Goal: Information Seeking & Learning: Find specific fact

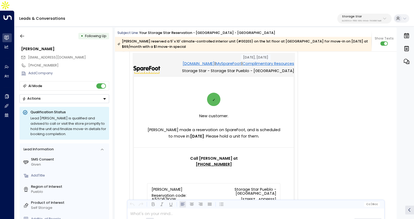
scroll to position [29, 0]
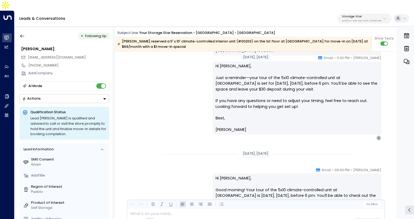
scroll to position [822, 0]
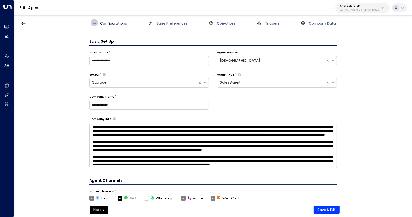
scroll to position [7, 0]
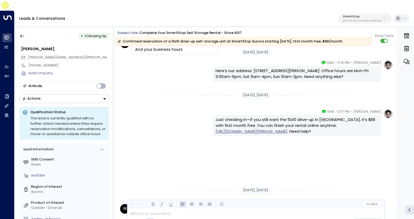
scroll to position [1160, 0]
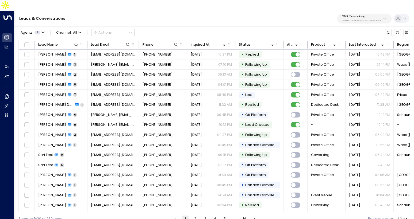
click at [366, 15] on div "25N Coworking 3b9800f4-81ca-4ec0-8758-72fbe4763f36" at bounding box center [361, 18] width 39 height 7
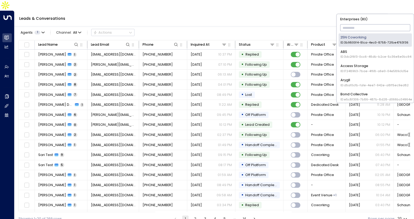
click at [358, 29] on input "text" at bounding box center [375, 27] width 70 height 9
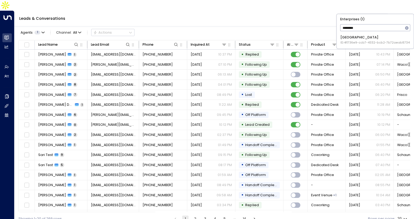
type input "********"
click at [357, 41] on span "ID: 4f1736e9-ccb7-4332-bcb2-7b72aeab8734" at bounding box center [374, 43] width 69 height 4
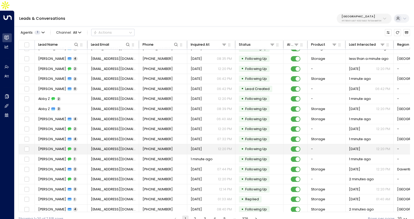
scroll to position [37, 0]
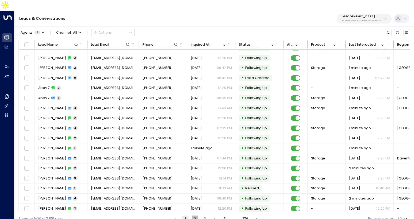
click at [195, 216] on button "2" at bounding box center [195, 219] width 6 height 6
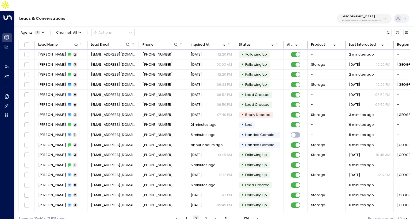
click at [205, 216] on button "3" at bounding box center [206, 219] width 6 height 6
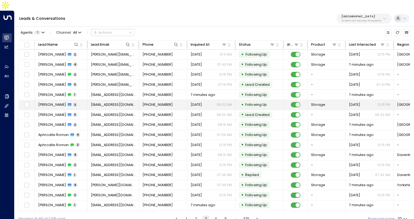
scroll to position [37, 0]
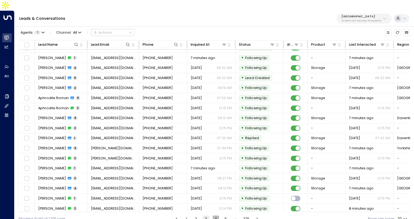
click at [215, 216] on button "4" at bounding box center [215, 219] width 6 height 6
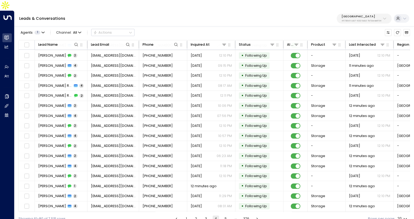
scroll to position [37, 0]
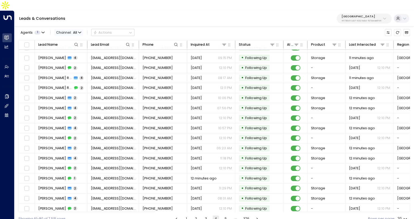
click at [79, 29] on span "Channel: All" at bounding box center [68, 32] width 29 height 7
click at [72, 47] on span "WhatsApp" at bounding box center [65, 45] width 14 height 3
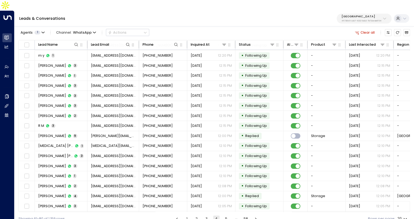
scroll to position [37, 0]
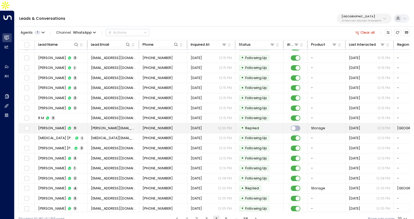
click at [64, 123] on td "Isabelle Goetschel 9" at bounding box center [61, 128] width 53 height 10
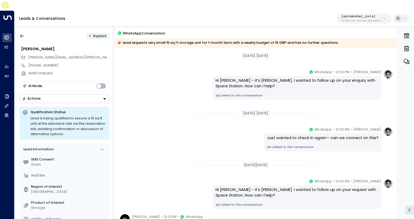
click at [227, 94] on link "Linked to this conversation" at bounding box center [296, 96] width 162 height 4
click at [25, 31] on button "button" at bounding box center [22, 36] width 10 height 10
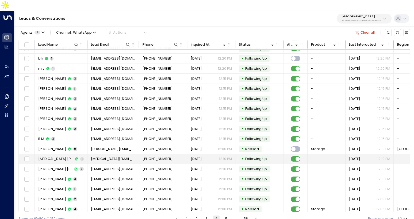
scroll to position [37, 0]
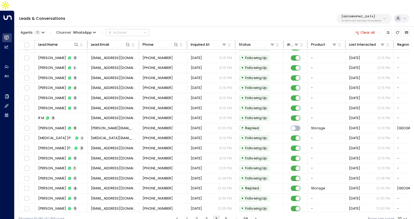
click at [225, 216] on button "5" at bounding box center [226, 219] width 6 height 6
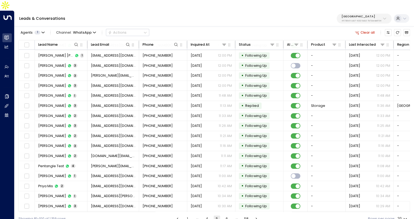
scroll to position [37, 0]
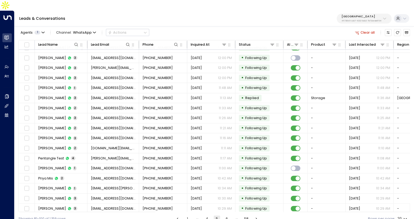
click at [227, 216] on button "6" at bounding box center [226, 219] width 6 height 6
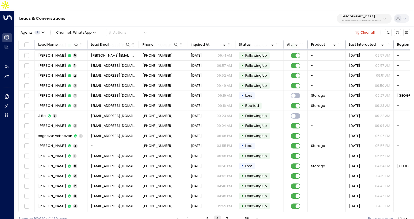
scroll to position [37, 0]
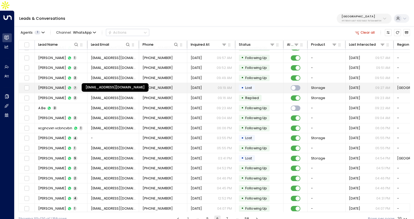
click at [115, 85] on span "andrewmcgreevy61@gmail.com" at bounding box center [113, 87] width 45 height 5
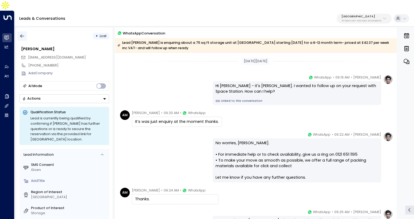
click at [20, 33] on icon "button" at bounding box center [22, 35] width 5 height 5
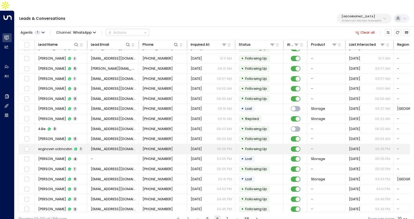
scroll to position [37, 0]
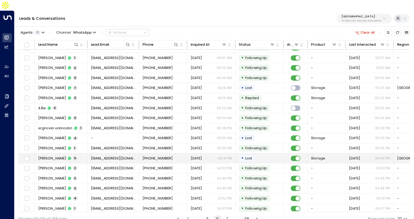
click at [142, 153] on td "+447708885881" at bounding box center [163, 158] width 48 height 10
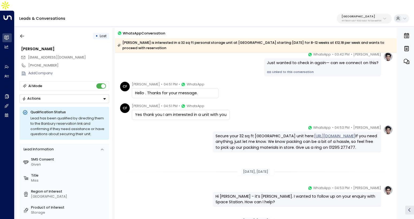
scroll to position [17, 0]
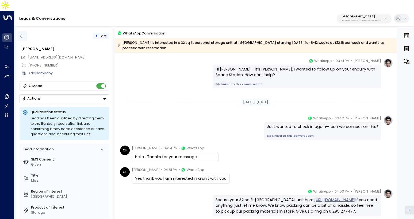
click at [21, 33] on icon "button" at bounding box center [22, 35] width 5 height 5
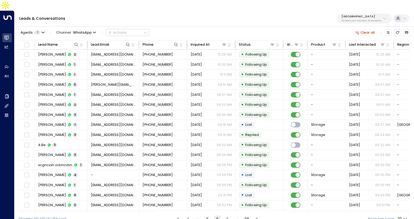
click at [229, 216] on button "7" at bounding box center [227, 219] width 6 height 6
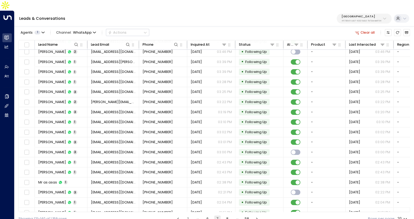
scroll to position [37, 0]
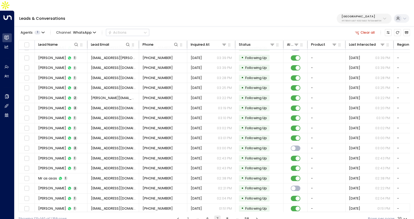
click at [227, 216] on button "8" at bounding box center [227, 219] width 6 height 6
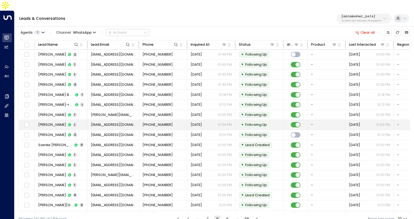
scroll to position [37, 0]
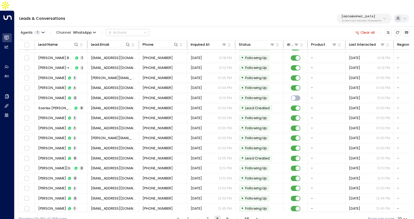
click at [227, 216] on button "9" at bounding box center [227, 219] width 6 height 6
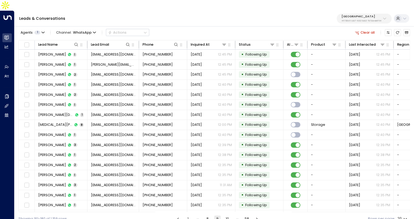
scroll to position [37, 0]
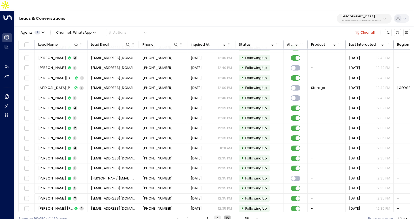
click at [225, 216] on button "10" at bounding box center [227, 219] width 6 height 6
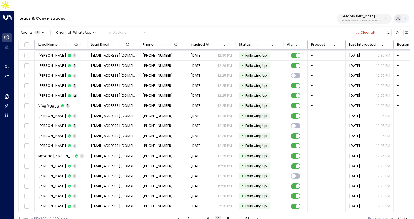
scroll to position [37, 0]
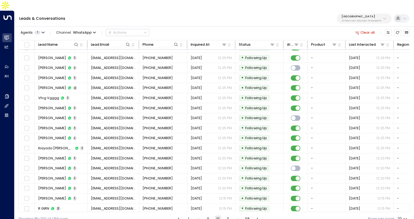
click at [229, 216] on button "11" at bounding box center [227, 219] width 6 height 6
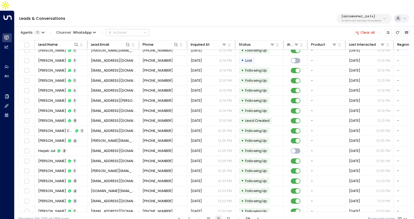
scroll to position [37, 0]
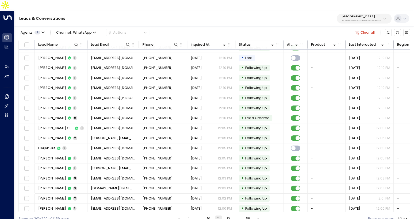
click at [227, 216] on button "12" at bounding box center [228, 219] width 6 height 6
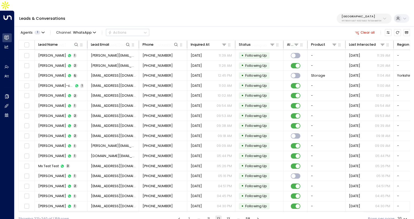
scroll to position [37, 0]
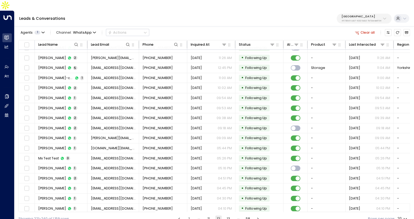
click at [228, 216] on button "13" at bounding box center [228, 219] width 6 height 6
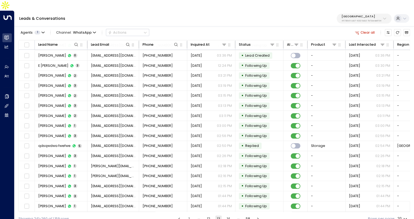
scroll to position [37, 0]
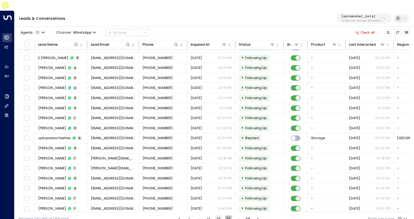
click at [229, 216] on button "14" at bounding box center [228, 219] width 6 height 6
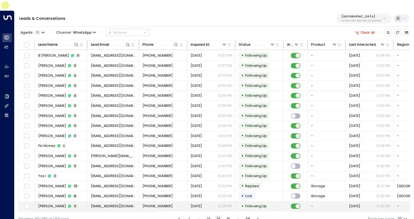
scroll to position [37, 0]
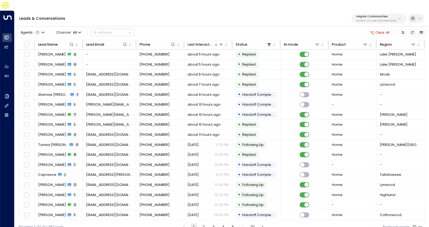
scroll to position [1, 0]
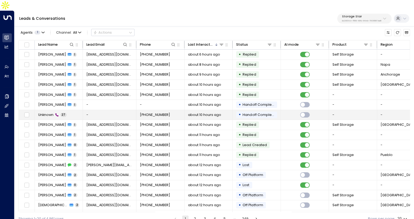
click at [99, 110] on td "-" at bounding box center [109, 115] width 53 height 10
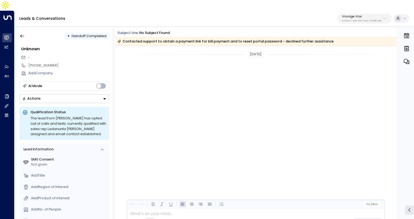
scroll to position [1804, 0]
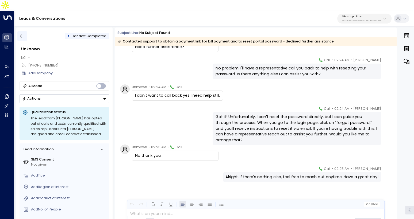
click at [24, 31] on button "button" at bounding box center [22, 36] width 10 height 10
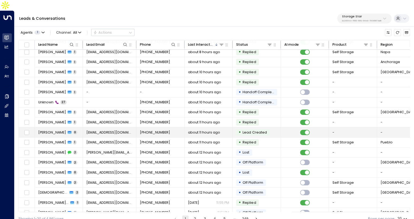
scroll to position [37, 0]
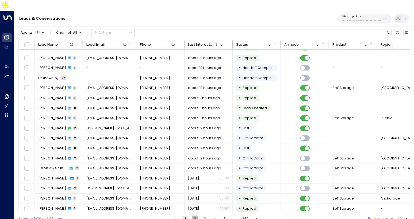
click at [195, 216] on button "2" at bounding box center [195, 219] width 6 height 6
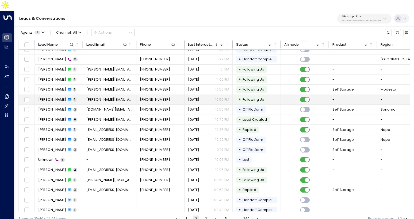
scroll to position [37, 0]
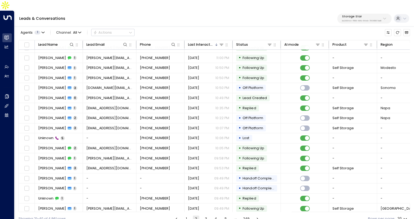
click at [206, 216] on button "3" at bounding box center [206, 219] width 6 height 6
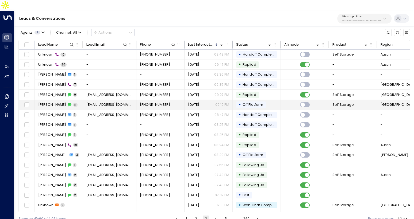
click at [123, 102] on span "Jacksonkelsey2008@gmail.com" at bounding box center [109, 104] width 46 height 5
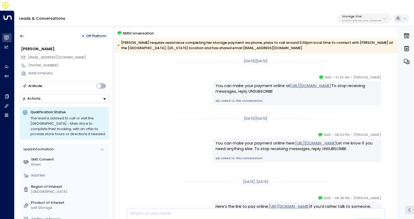
click at [243, 99] on link "Linked to this conversation" at bounding box center [296, 101] width 162 height 4
click at [21, 33] on icon "button" at bounding box center [22, 35] width 5 height 5
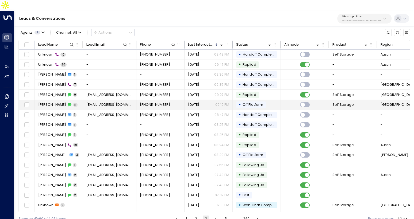
click at [104, 100] on td "Jacksonkelsey2008@gmail.com" at bounding box center [109, 105] width 53 height 10
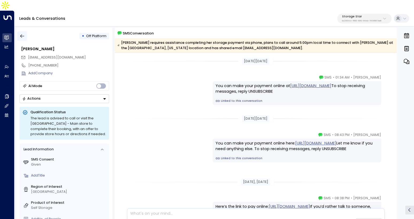
click at [22, 33] on icon "button" at bounding box center [22, 35] width 5 height 5
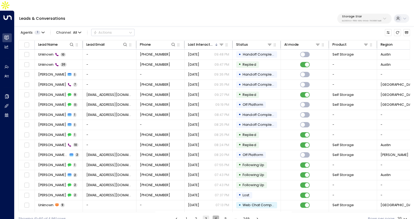
click at [218, 216] on button "4" at bounding box center [215, 219] width 6 height 6
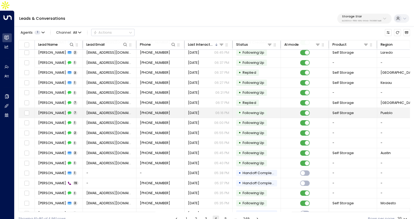
scroll to position [37, 0]
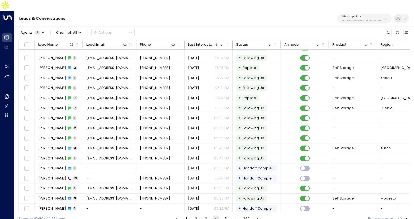
click at [225, 216] on button "5" at bounding box center [225, 219] width 6 height 6
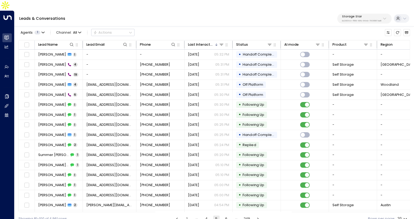
click at [226, 216] on button "6" at bounding box center [226, 219] width 6 height 6
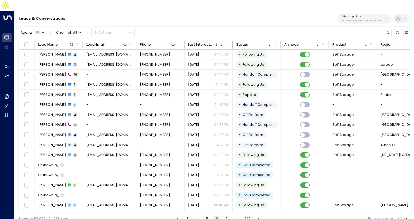
click at [186, 216] on button "1" at bounding box center [187, 219] width 6 height 6
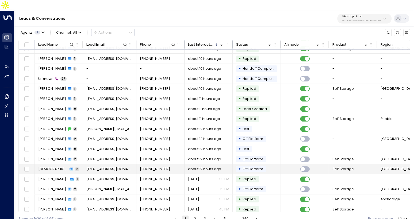
scroll to position [37, 0]
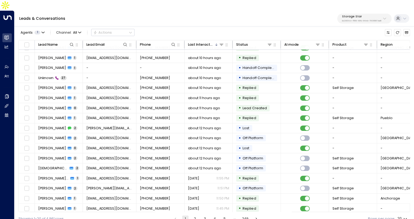
click at [359, 15] on p "Storage Star" at bounding box center [361, 16] width 39 height 3
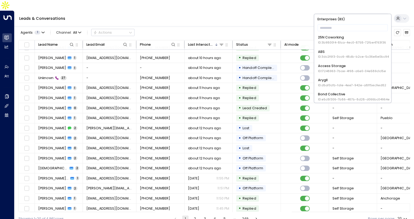
click at [270, 13] on div "Leads & Conversations Storage Star bc340fee-f559-48fc-84eb-70f3f6817ad8" at bounding box center [213, 19] width 399 height 16
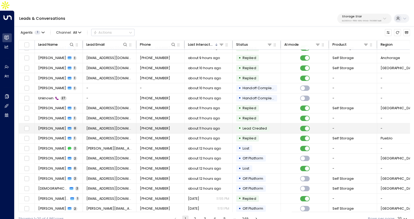
scroll to position [0, 0]
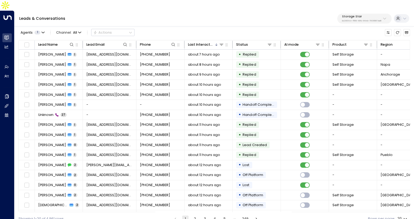
click at [362, 20] on p "bc340fee-f559-48fc-84eb-70f3f6817ad8" at bounding box center [361, 21] width 39 height 2
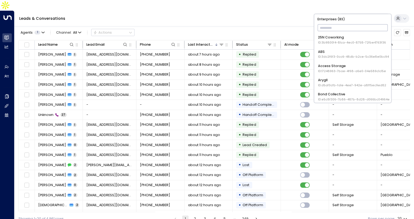
click at [350, 24] on input "text" at bounding box center [352, 27] width 70 height 9
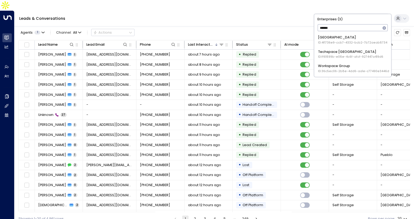
type input "*****"
click at [349, 41] on span "ID: 4f1736e9-ccb7-4332-bcb2-7b72aeab8734" at bounding box center [352, 43] width 69 height 4
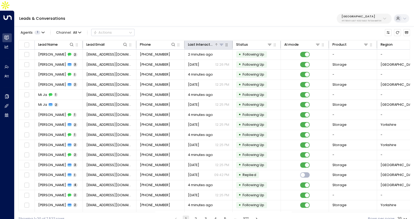
click at [203, 42] on div "Last Interacted" at bounding box center [201, 45] width 26 height 6
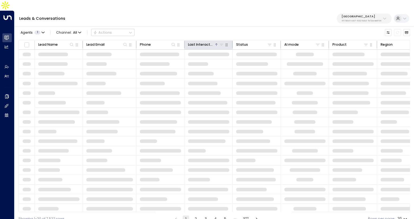
click at [203, 42] on div "Last Interacted" at bounding box center [201, 45] width 26 height 6
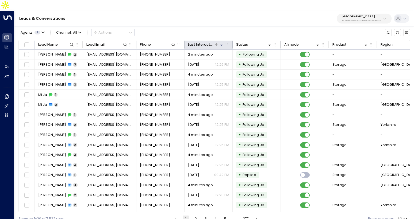
click at [203, 42] on div "Last Interacted" at bounding box center [201, 45] width 26 height 6
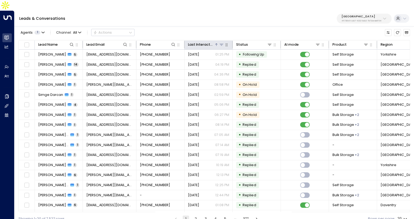
click at [203, 42] on div "Last Interacted" at bounding box center [201, 45] width 26 height 6
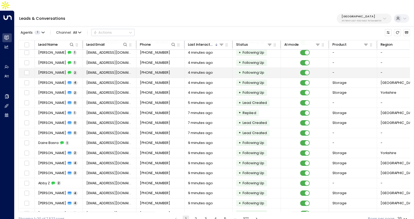
scroll to position [37, 0]
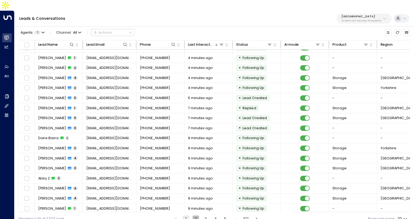
click at [195, 216] on button "2" at bounding box center [195, 219] width 6 height 6
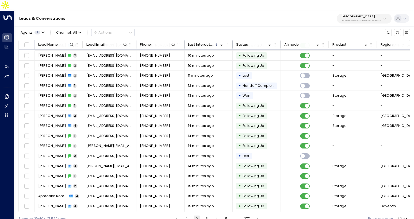
scroll to position [37, 0]
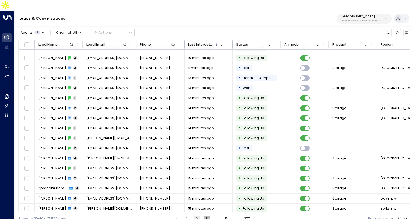
click at [205, 216] on button "3" at bounding box center [206, 219] width 6 height 6
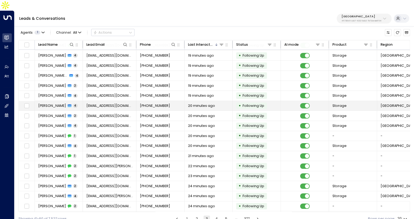
scroll to position [37, 0]
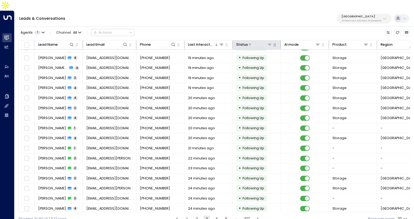
click at [270, 42] on icon at bounding box center [269, 44] width 4 height 4
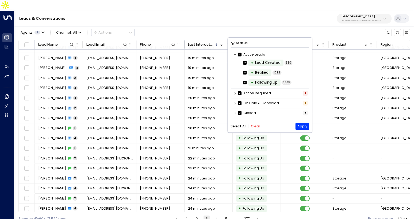
click at [254, 125] on button "Clear" at bounding box center [255, 126] width 9 height 4
click at [234, 102] on icon at bounding box center [234, 103] width 3 height 3
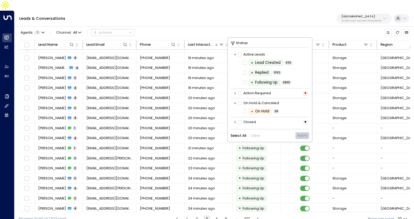
click at [234, 102] on icon at bounding box center [234, 103] width 3 height 3
click at [235, 93] on icon at bounding box center [234, 93] width 3 height 3
click at [235, 92] on icon at bounding box center [234, 92] width 3 height 3
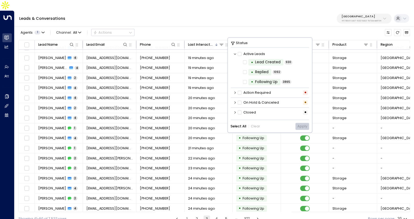
click at [235, 113] on icon at bounding box center [234, 112] width 3 height 3
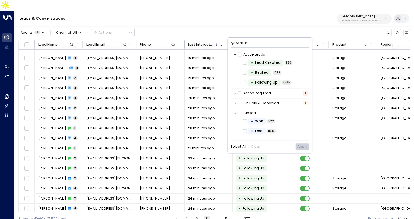
scroll to position [1, 0]
click at [244, 123] on label "• Won" at bounding box center [254, 120] width 23 height 6
click at [235, 112] on icon at bounding box center [234, 112] width 3 height 3
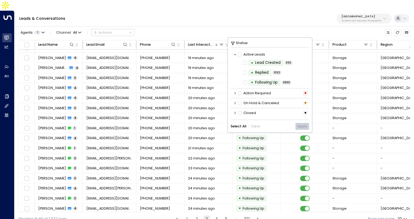
click at [235, 112] on icon at bounding box center [234, 113] width 1 height 2
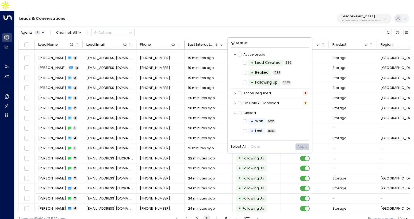
scroll to position [19, 0]
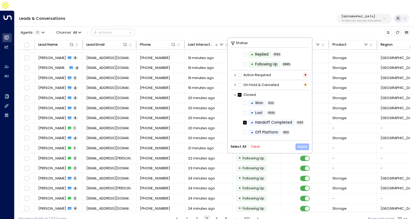
click at [302, 147] on button "Apply" at bounding box center [302, 146] width 14 height 7
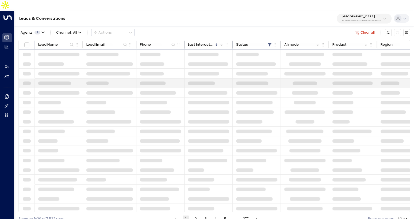
scroll to position [37, 0]
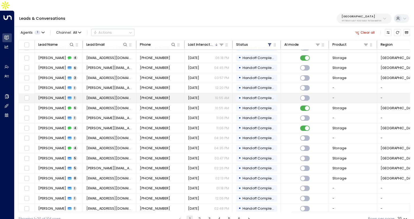
click at [103, 93] on td "[EMAIL_ADDRESS][DOMAIN_NAME]" at bounding box center [109, 98] width 53 height 10
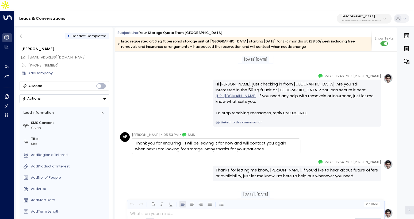
click at [236, 109] on div "Hi Annette, just checking in from Space Station. Are you still interested in th…" at bounding box center [296, 103] width 168 height 47
click at [236, 120] on link "Linked to this conversation" at bounding box center [296, 122] width 162 height 4
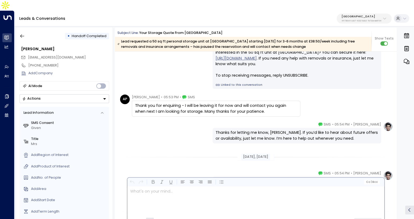
click at [190, 205] on div at bounding box center [255, 201] width 256 height 30
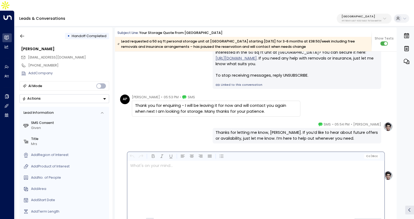
click at [176, 130] on div "Olivia Parker • 05:54 PM • SMS Thanks for letting me know, Annette. If you’d li…" at bounding box center [255, 133] width 274 height 22
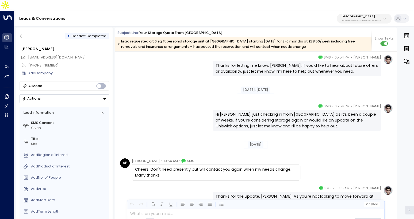
scroll to position [107, 0]
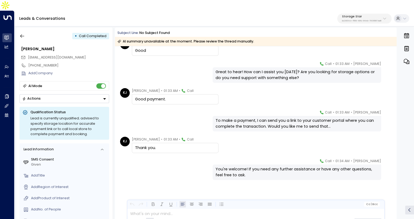
scroll to position [55, 0]
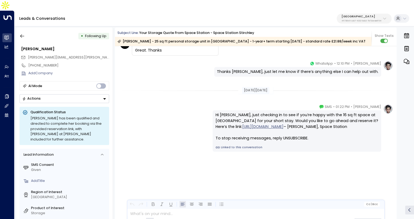
scroll to position [1177, 0]
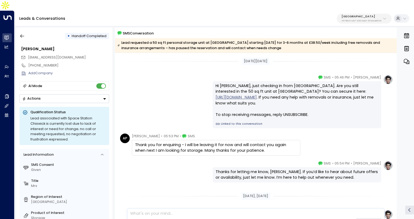
click at [230, 122] on link "Linked to this conversation" at bounding box center [296, 124] width 162 height 4
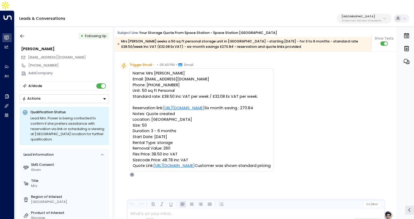
scroll to position [14, 0]
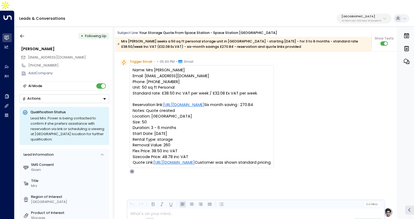
drag, startPoint x: 132, startPoint y: 60, endPoint x: 205, endPoint y: 168, distance: 130.3
click at [205, 165] on pre "Name: Mrs [PERSON_NAME] Email: [EMAIL_ADDRESS][DOMAIN_NAME] Phone: [PHONE_NUMBE…" at bounding box center [202, 116] width 138 height 98
click at [270, 146] on pre "Name: Mrs [PERSON_NAME] Email: [EMAIL_ADDRESS][DOMAIN_NAME] Phone: [PHONE_NUMBE…" at bounding box center [202, 116] width 138 height 98
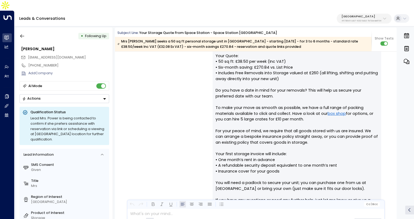
scroll to position [188, 0]
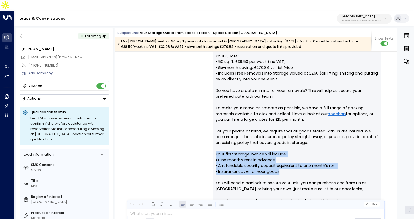
drag, startPoint x: 215, startPoint y: 147, endPoint x: 292, endPoint y: 161, distance: 78.0
click at [292, 161] on div "Hi [PERSON_NAME], Your Quote: • 50 sq ft: £38.50 per week (Inc VAT) • Six-month…" at bounding box center [296, 148] width 168 height 217
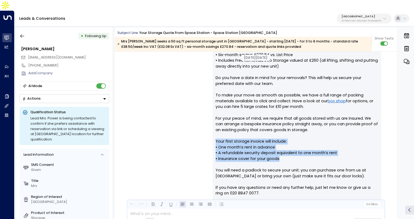
scroll to position [202, 0]
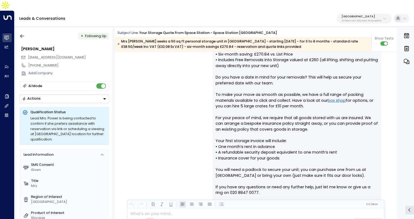
click at [251, 127] on p "Hi [PERSON_NAME], Your Quote: • 50 sq ft: £38.50 per week (Inc VAT) • Six-month…" at bounding box center [296, 126] width 162 height 196
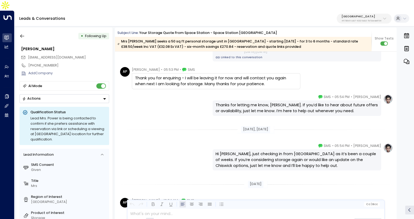
scroll to position [591, 0]
